Goal: Task Accomplishment & Management: Complete application form

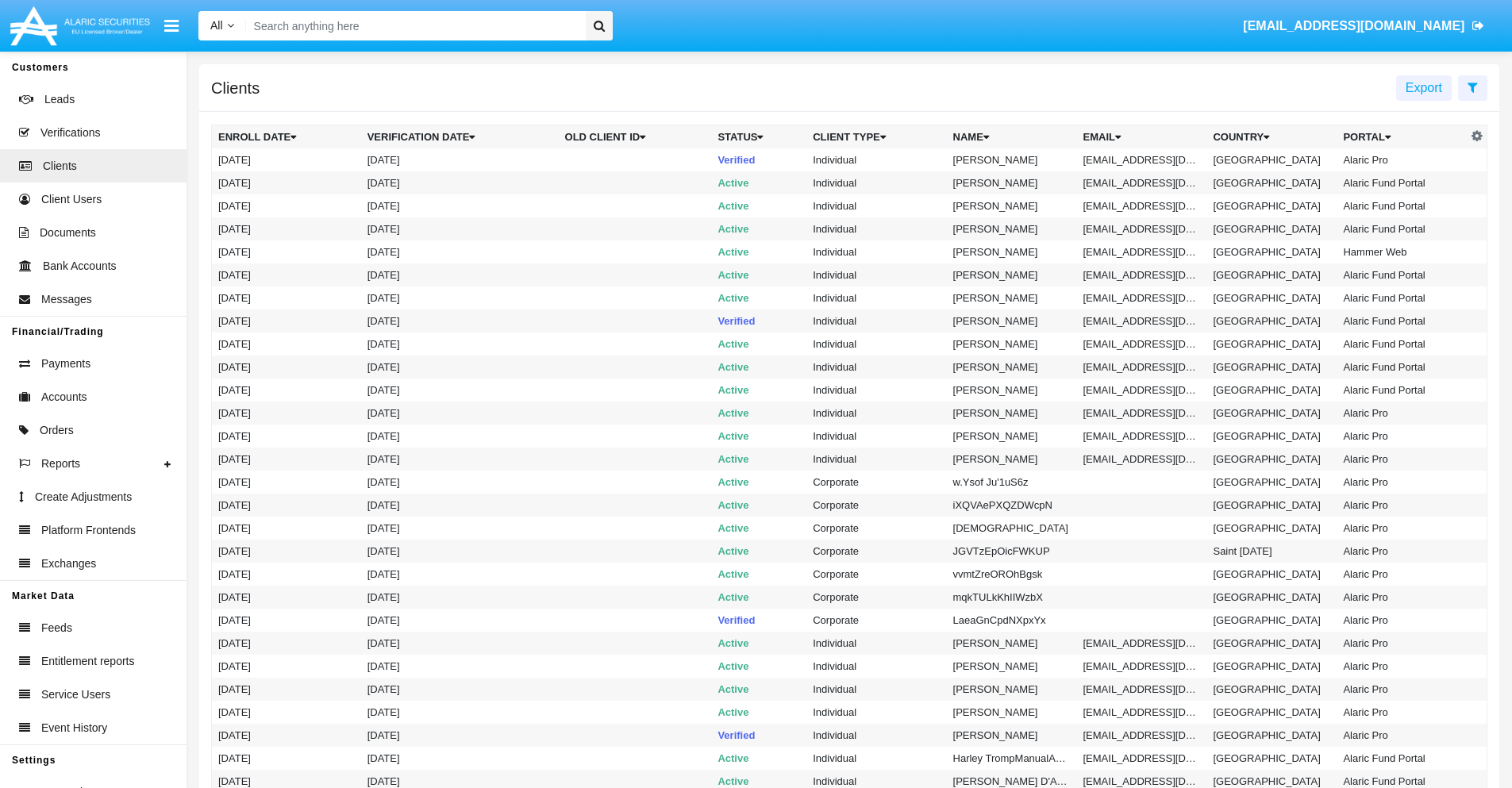
click at [1472, 87] on icon at bounding box center [1473, 87] width 10 height 13
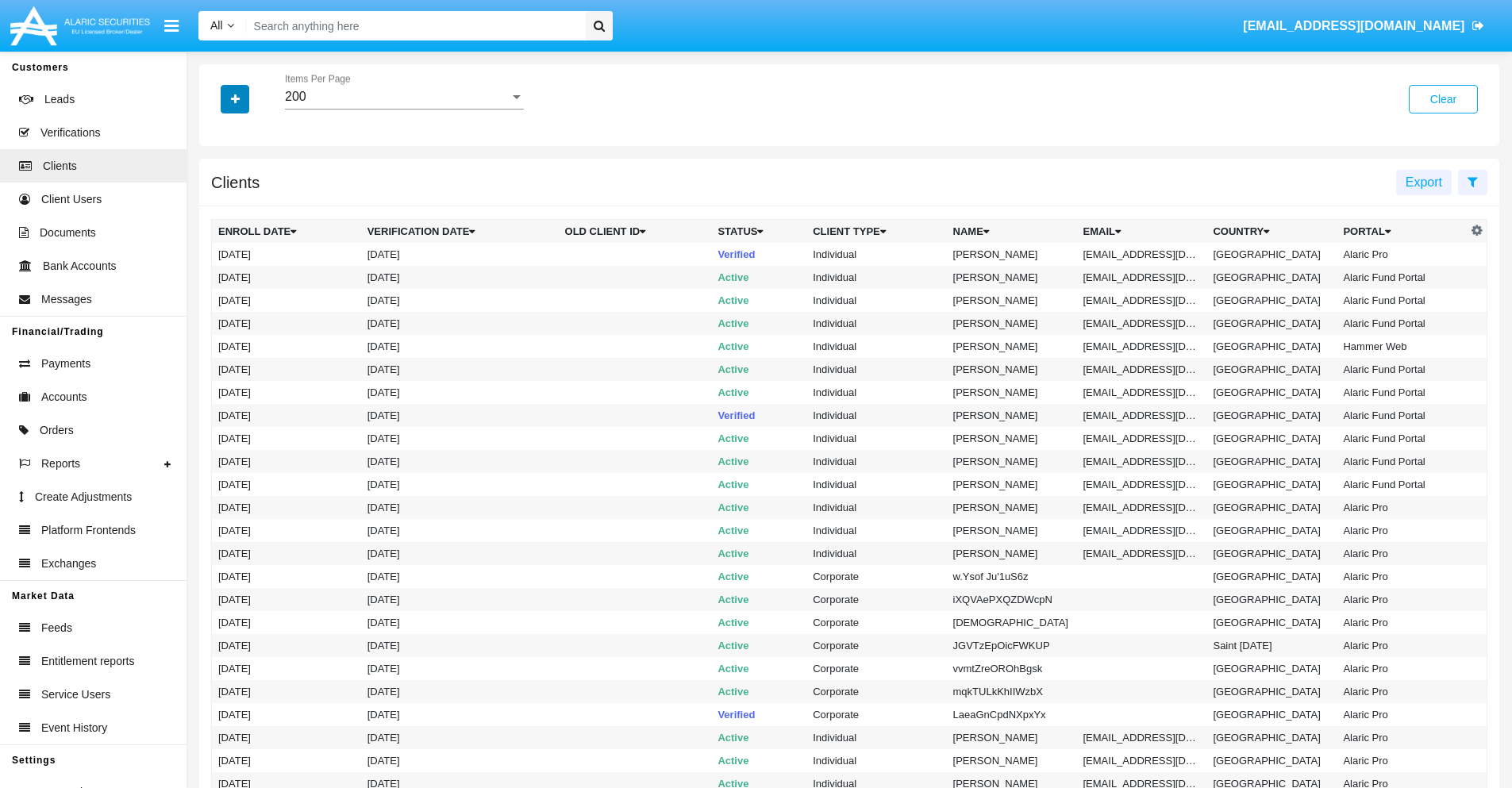
click at [235, 98] on icon "button" at bounding box center [235, 99] width 9 height 11
click at [247, 270] on span "Email" at bounding box center [247, 270] width 32 height 19
click at [218, 276] on input "Email" at bounding box center [217, 276] width 1 height 1
checkbox input "true"
click at [235, 98] on icon "button" at bounding box center [235, 99] width 9 height 11
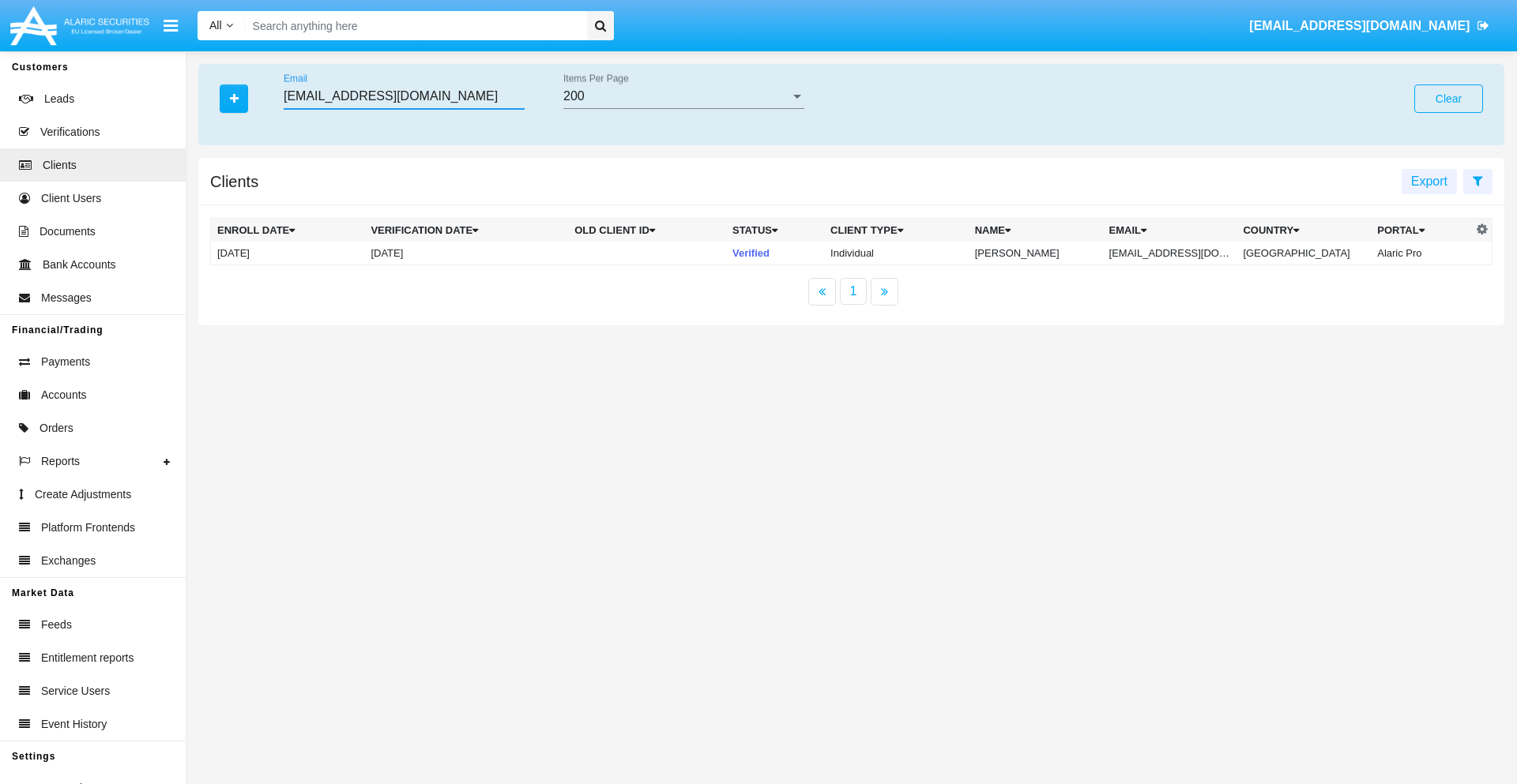
type input "[EMAIL_ADDRESS][DOMAIN_NAME]"
click at [1179, 252] on td "[EMAIL_ADDRESS][DOMAIN_NAME]" at bounding box center [1169, 252] width 134 height 23
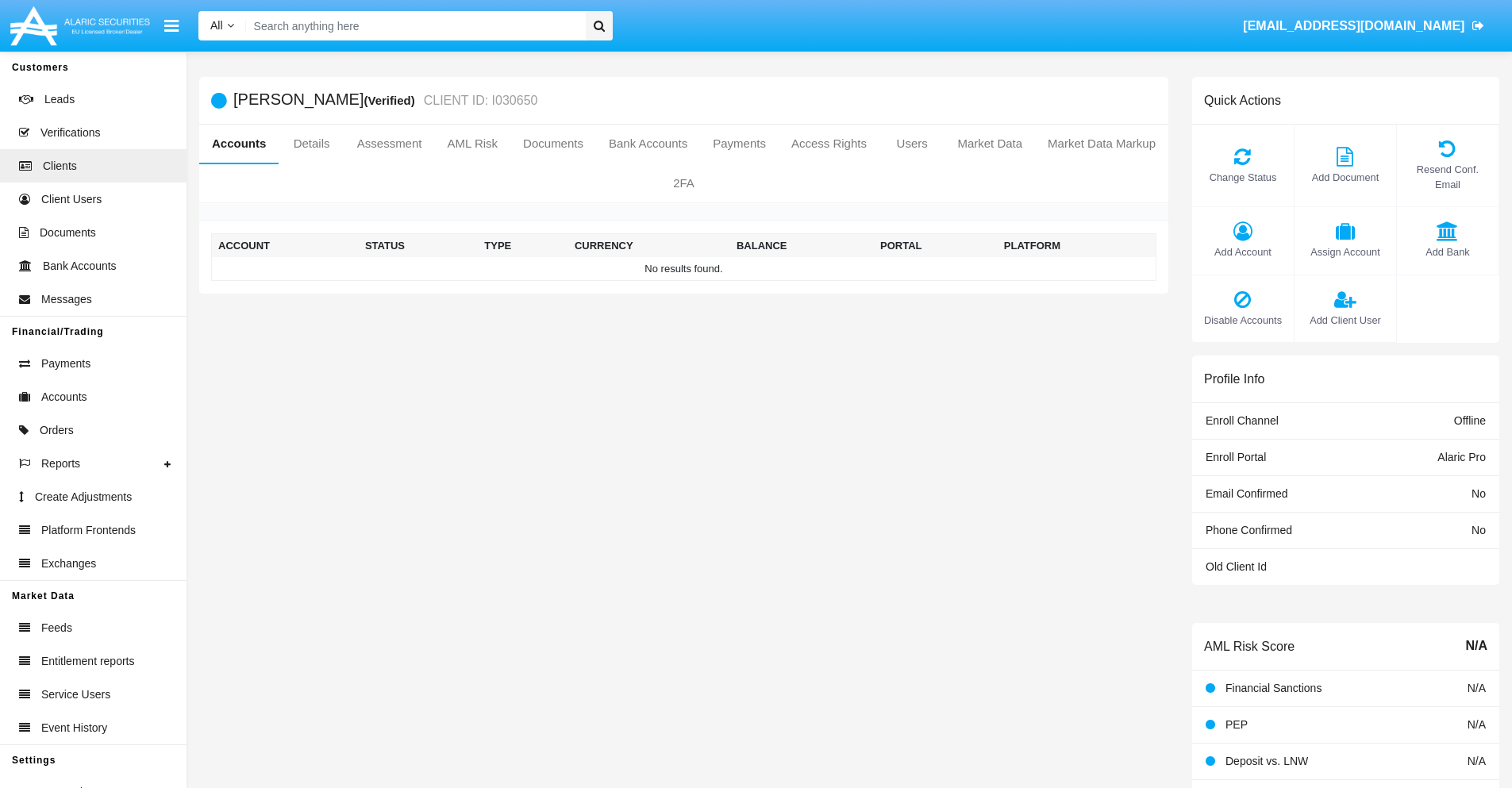
click at [1242, 252] on span "Add Account" at bounding box center [1243, 251] width 86 height 15
